Goal: Information Seeking & Learning: Learn about a topic

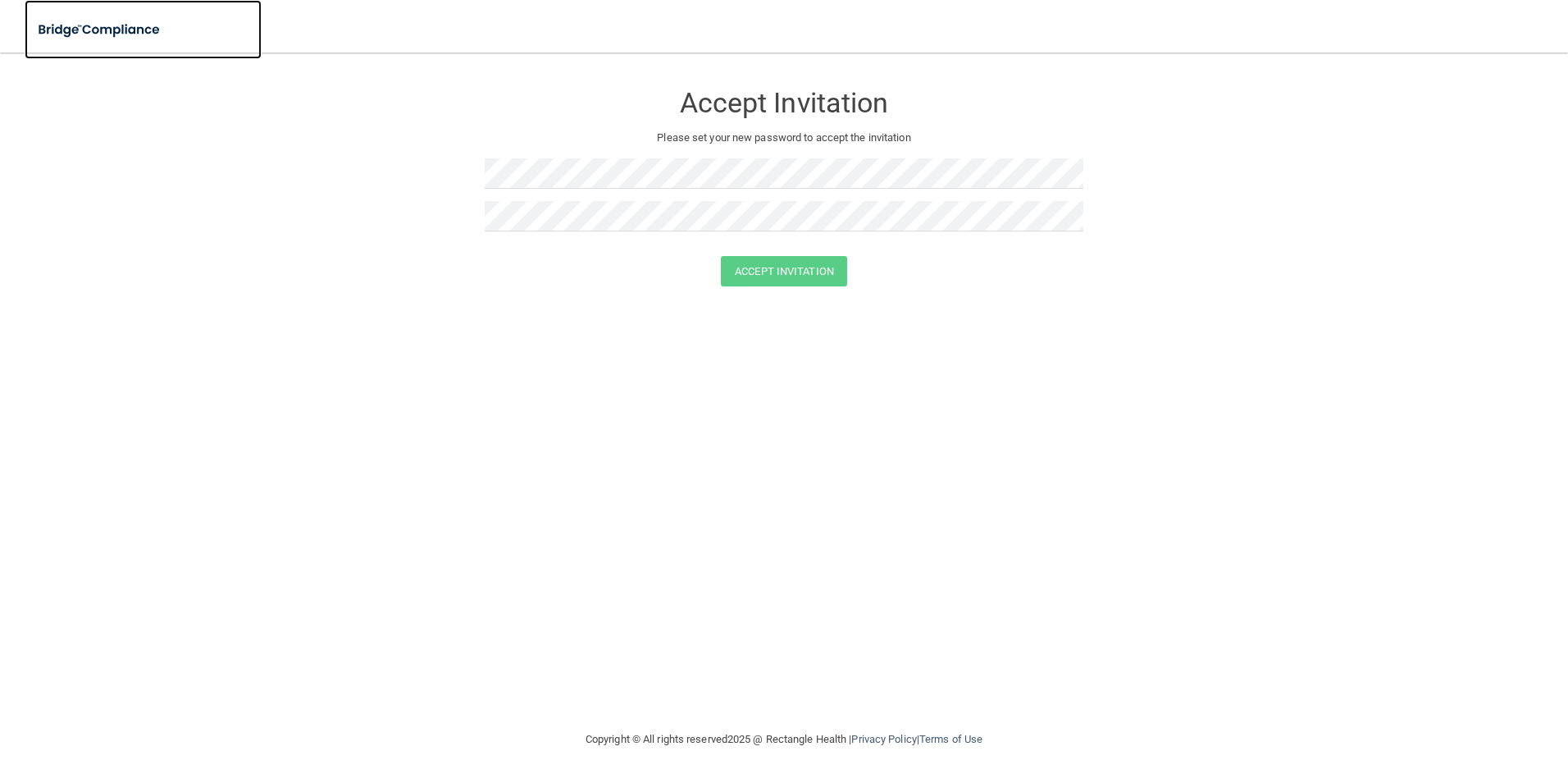
click at [160, 32] on img at bounding box center [100, 30] width 151 height 34
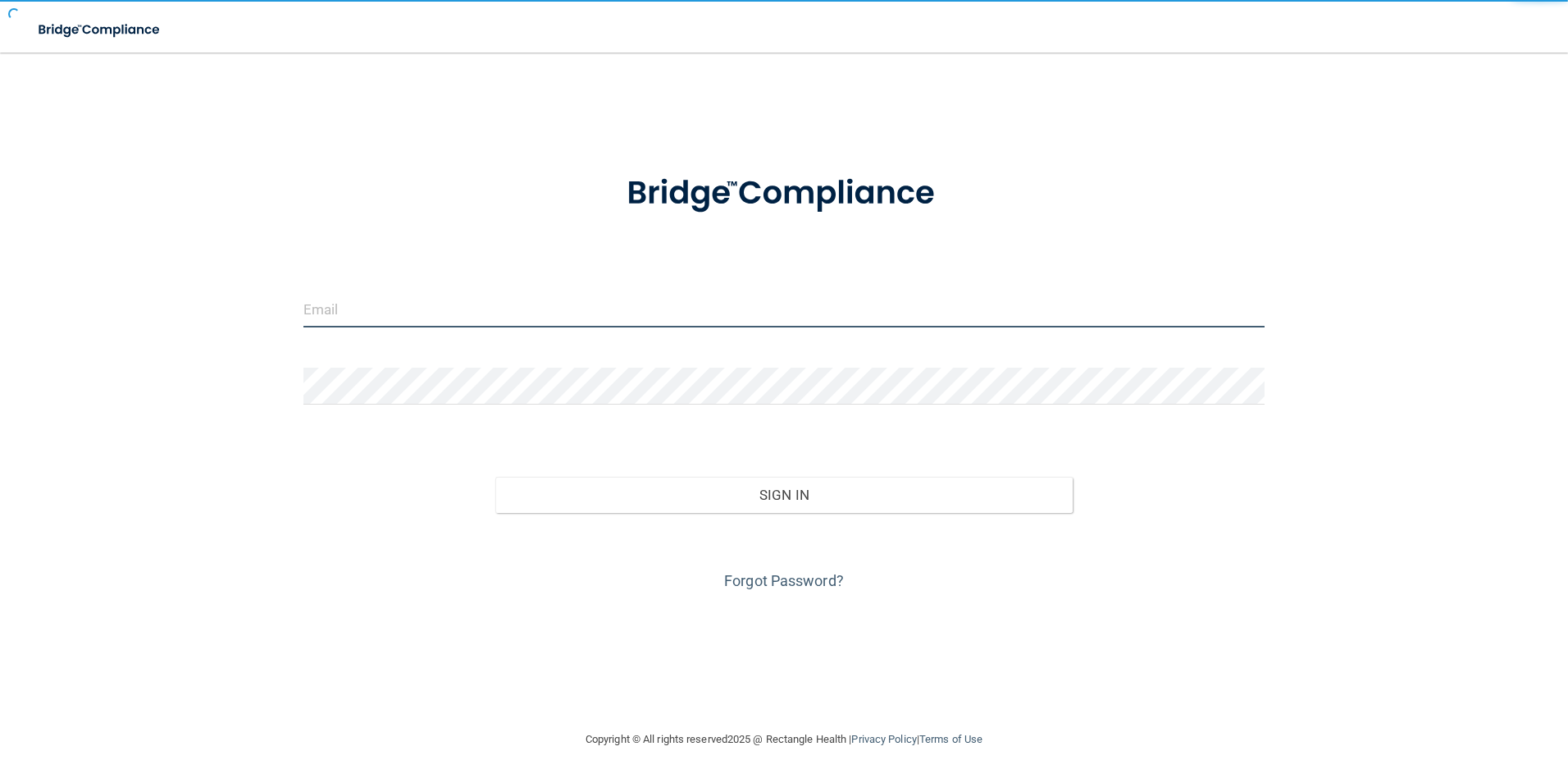
type input "[EMAIL_ADDRESS][DOMAIN_NAME]"
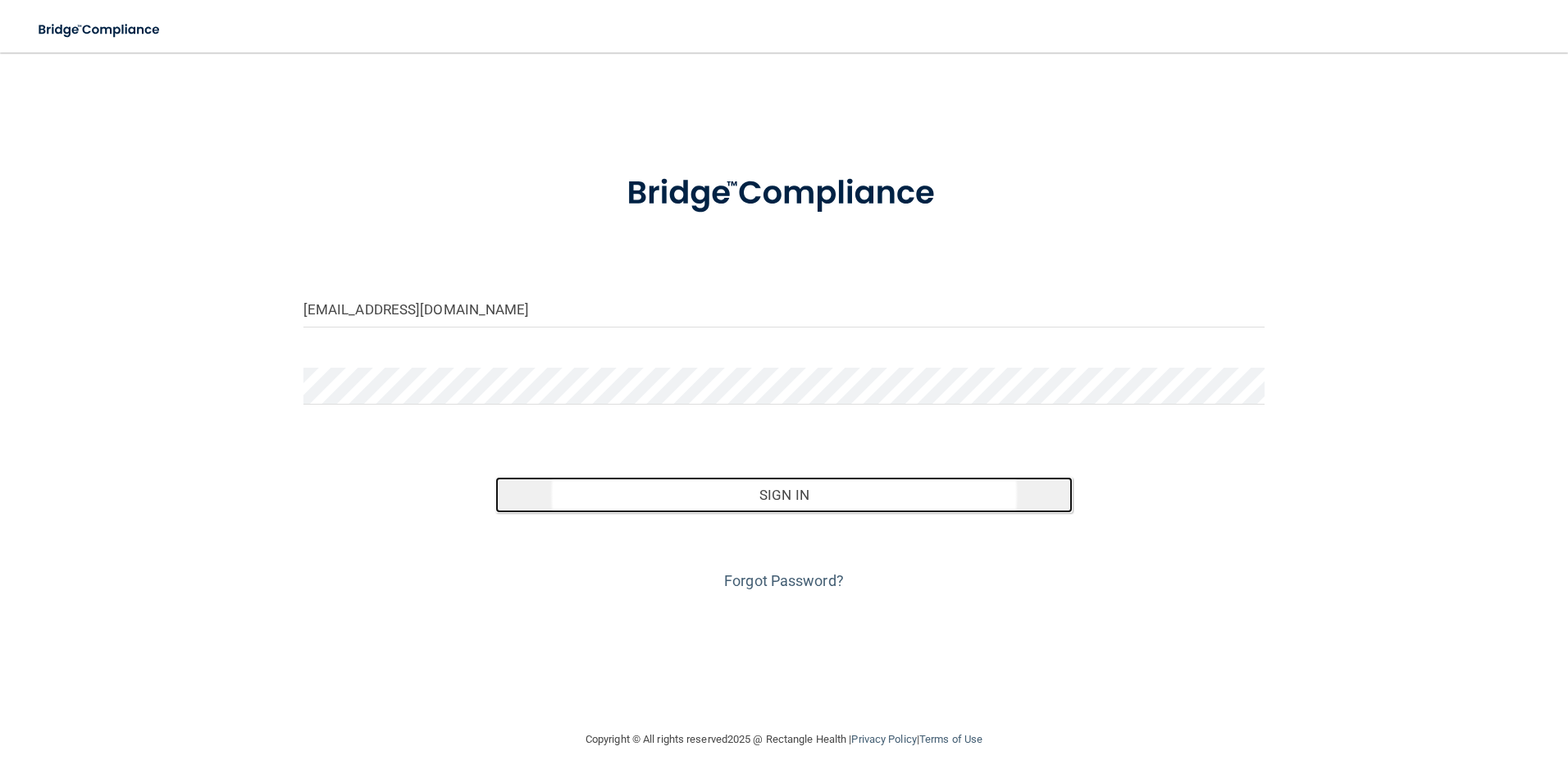
click at [716, 506] on button "Sign In" at bounding box center [784, 494] width 578 height 36
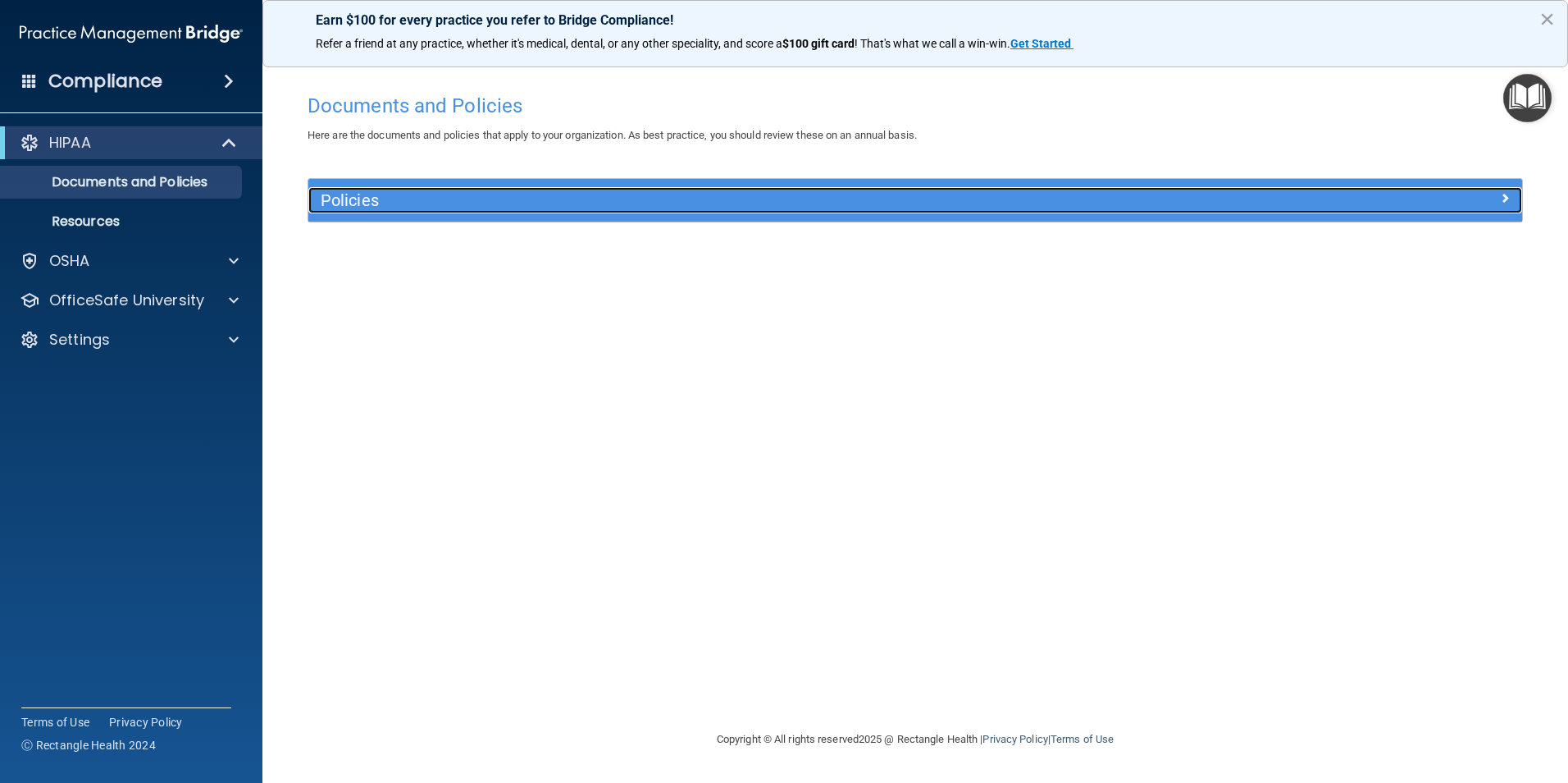
click at [587, 204] on h5 "Policies" at bounding box center [763, 200] width 886 height 18
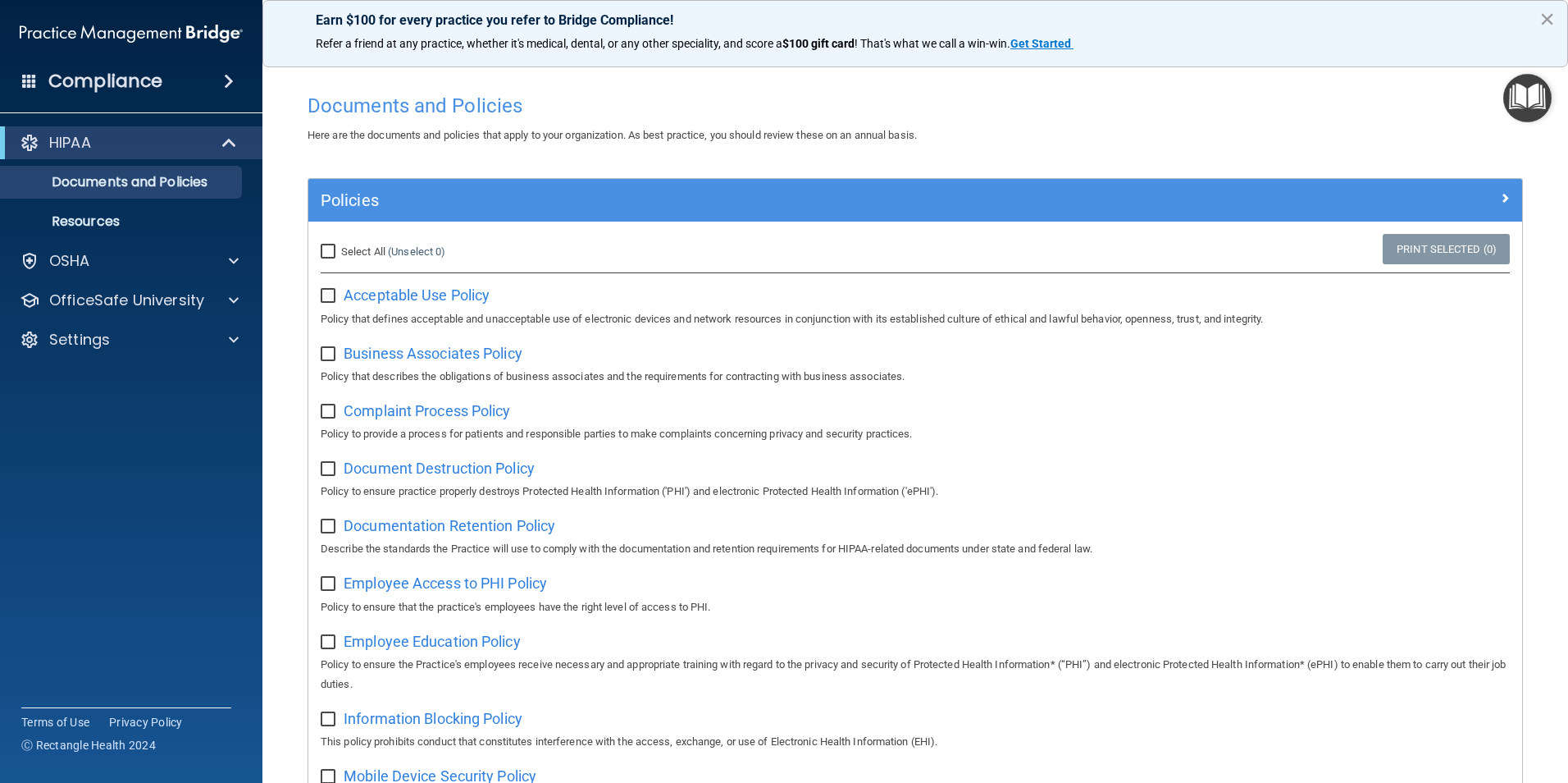
click at [1544, 14] on button "×" at bounding box center [1548, 19] width 15 height 26
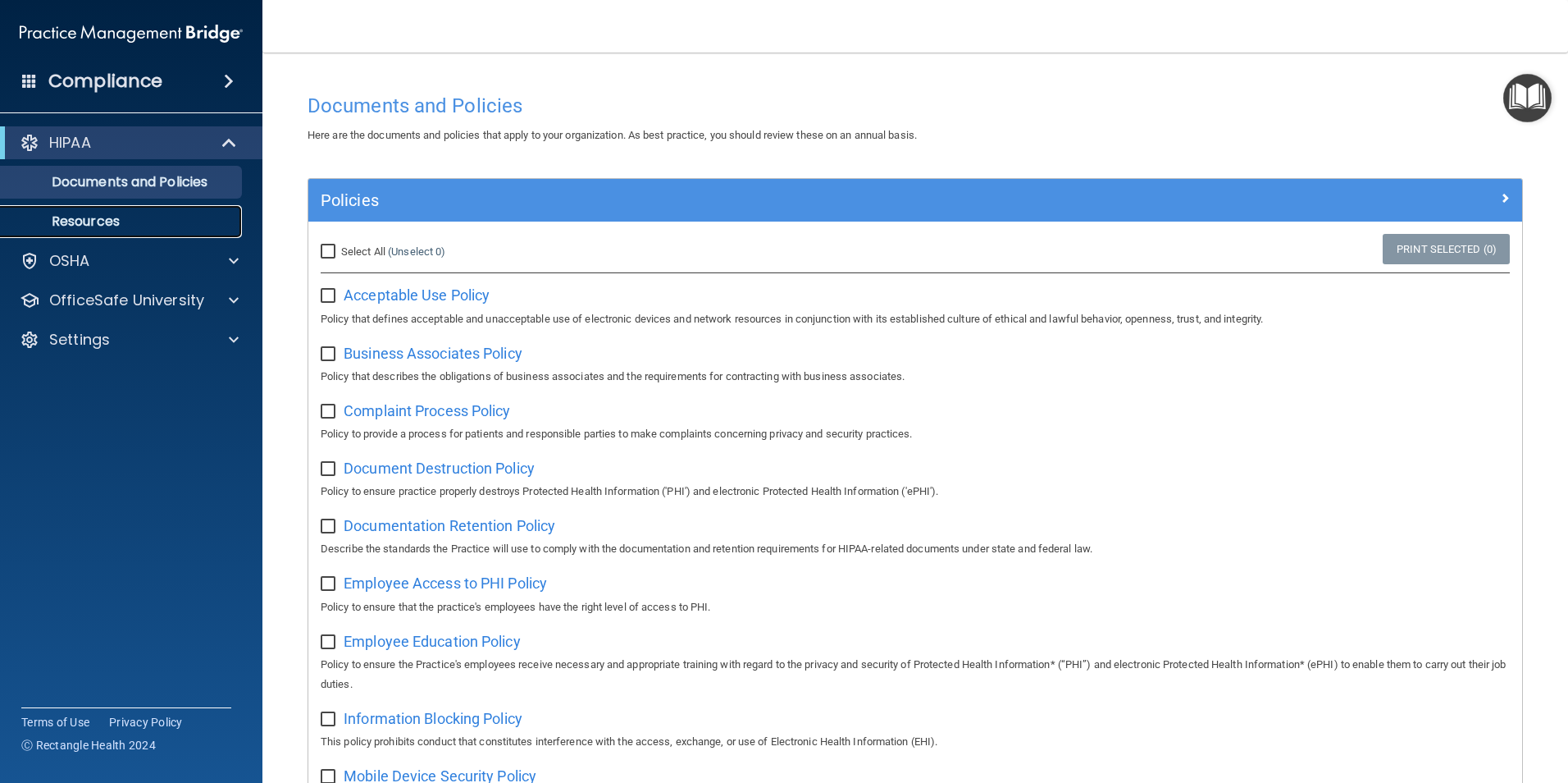
click at [94, 218] on p "Resources" at bounding box center [123, 221] width 224 height 16
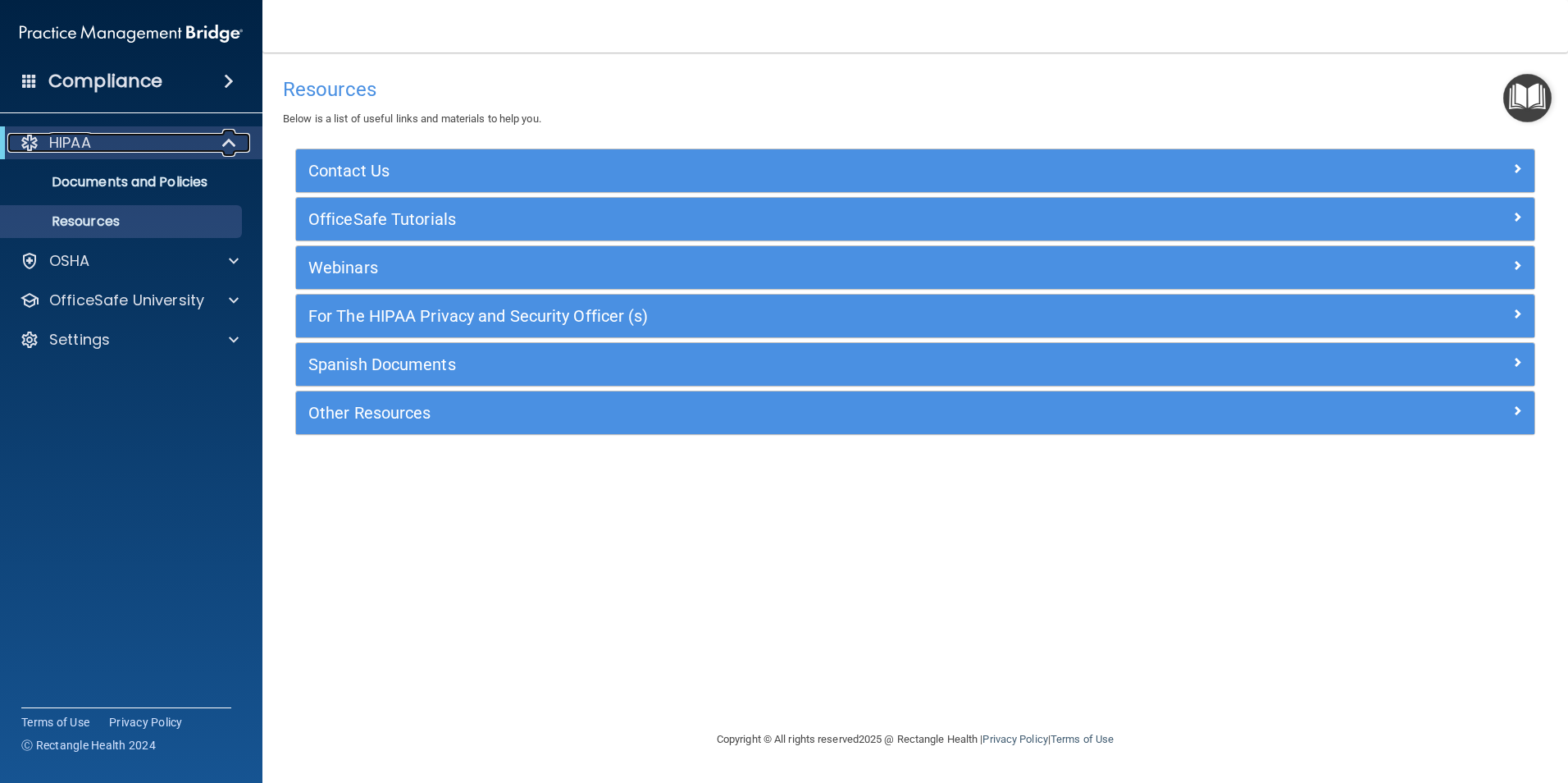
click at [96, 146] on div "HIPAA" at bounding box center [109, 142] width 202 height 20
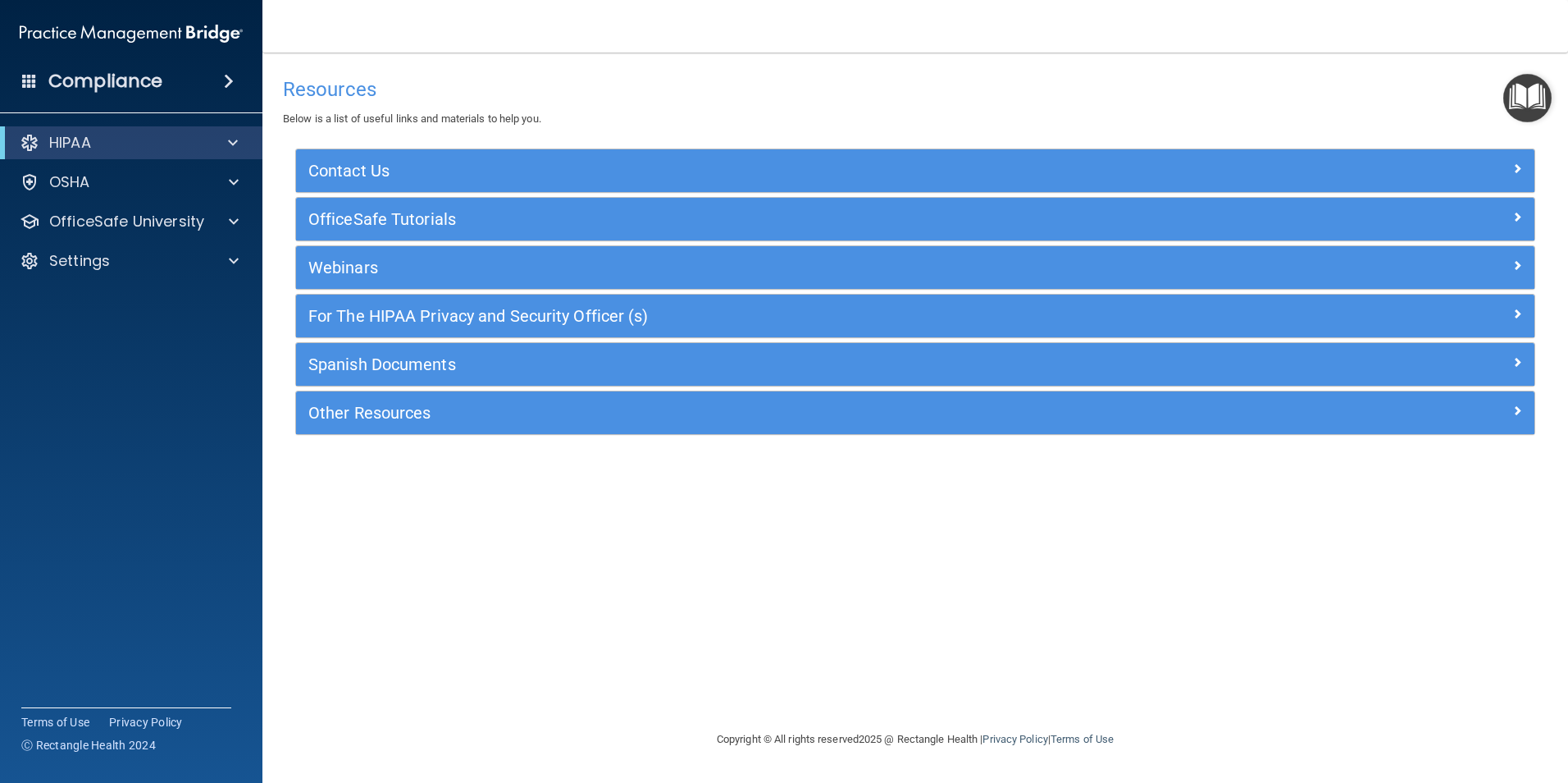
click at [134, 74] on h4 "Compliance" at bounding box center [105, 81] width 114 height 23
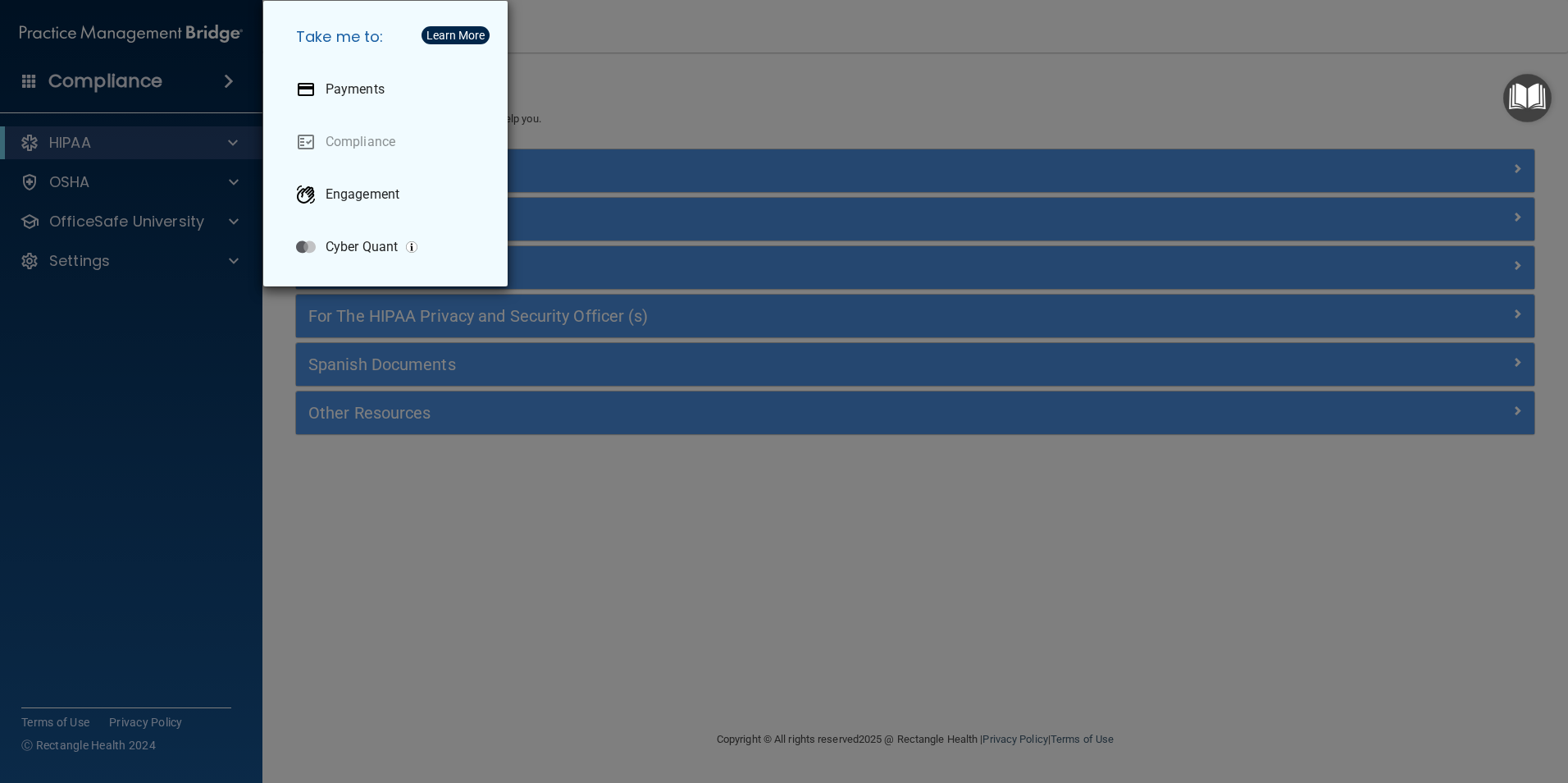
click at [84, 146] on div "Take me to: Payments Compliance Engagement Cyber Quant" at bounding box center [784, 392] width 1568 height 783
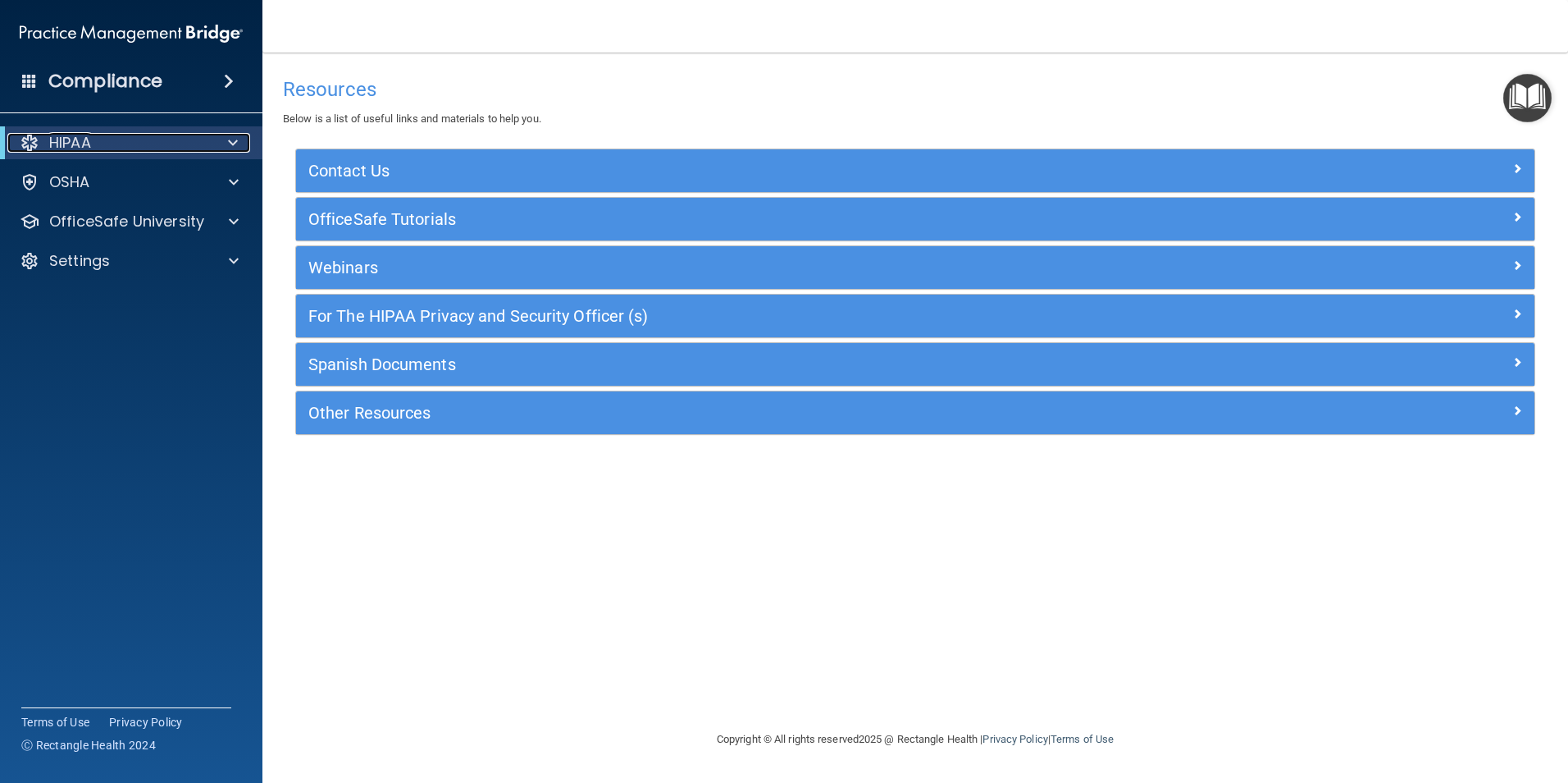
click at [235, 140] on span at bounding box center [233, 142] width 10 height 20
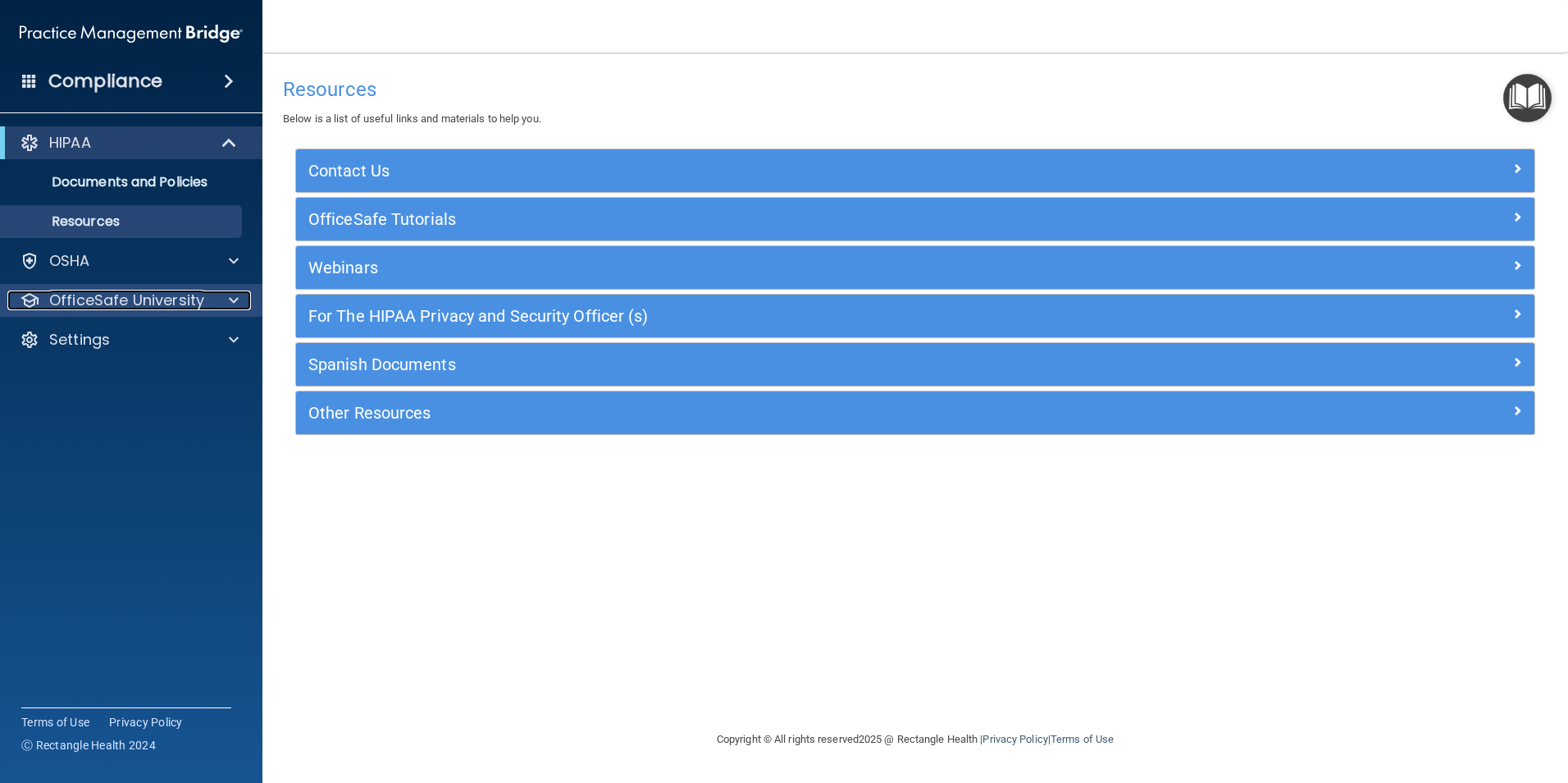
click at [90, 301] on p "OfficeSafe University" at bounding box center [127, 300] width 155 height 20
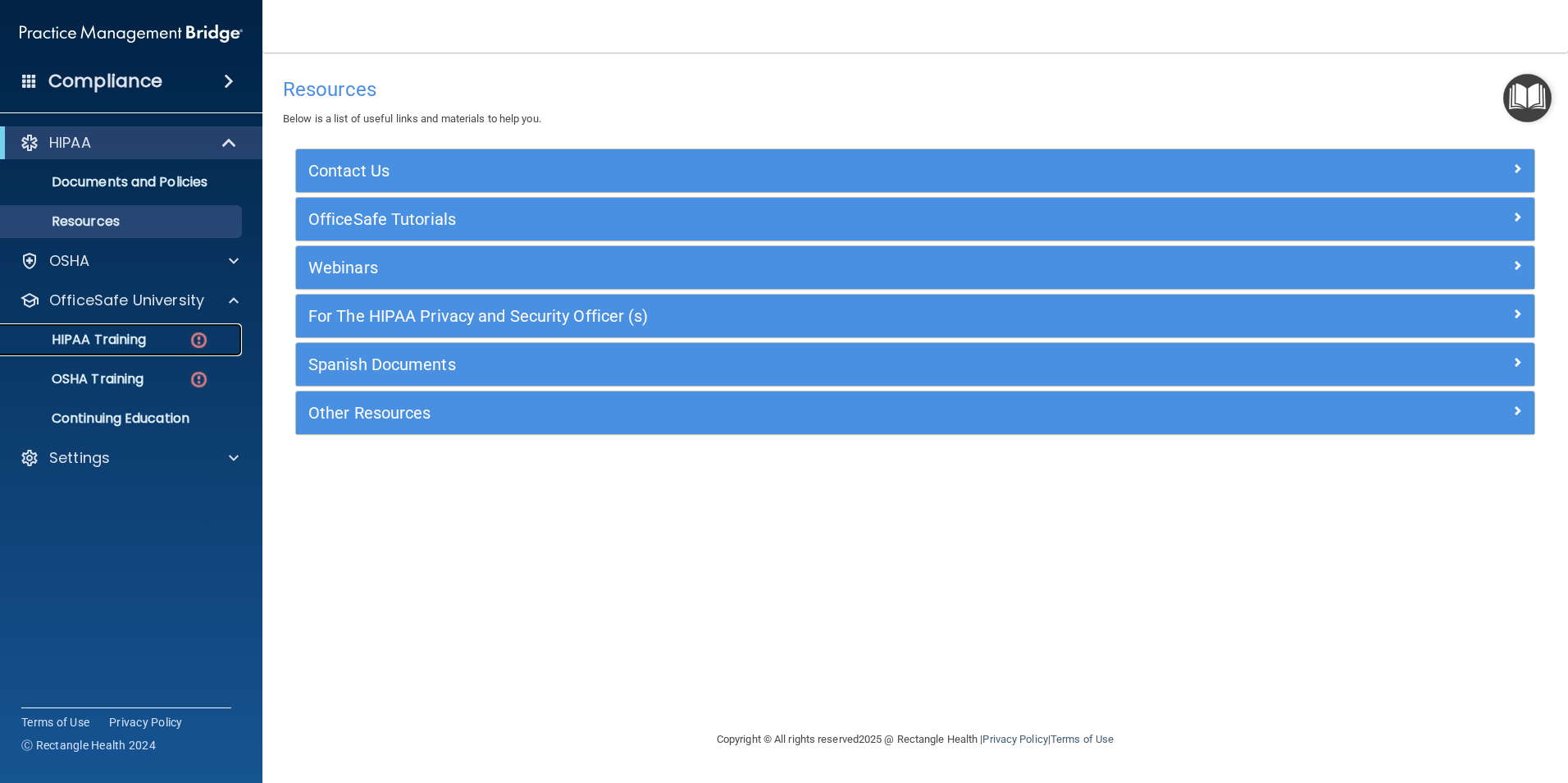
click at [90, 341] on p "HIPAA Training" at bounding box center [78, 339] width 135 height 16
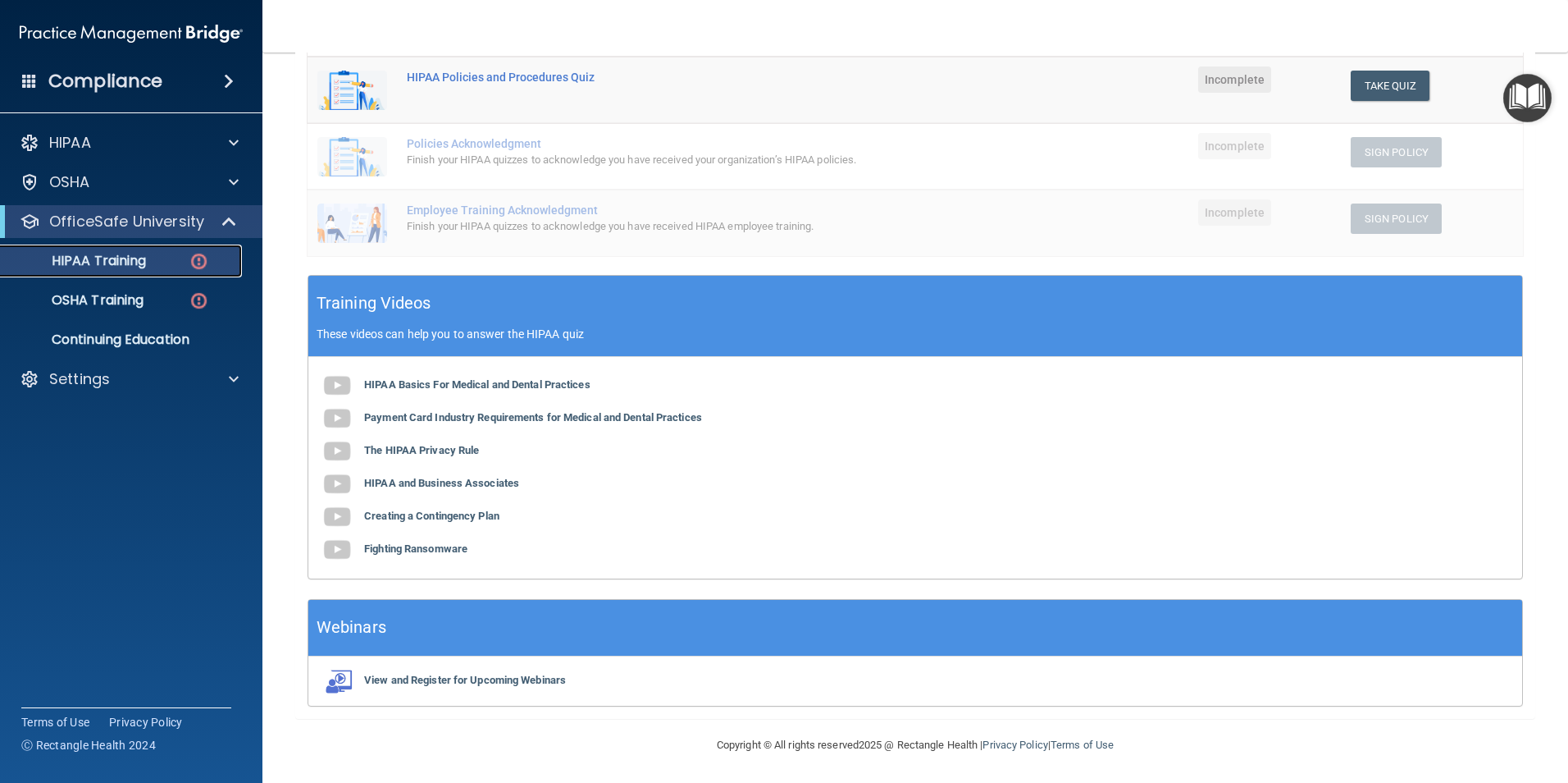
scroll to position [367, 0]
